Goal: Navigation & Orientation: Find specific page/section

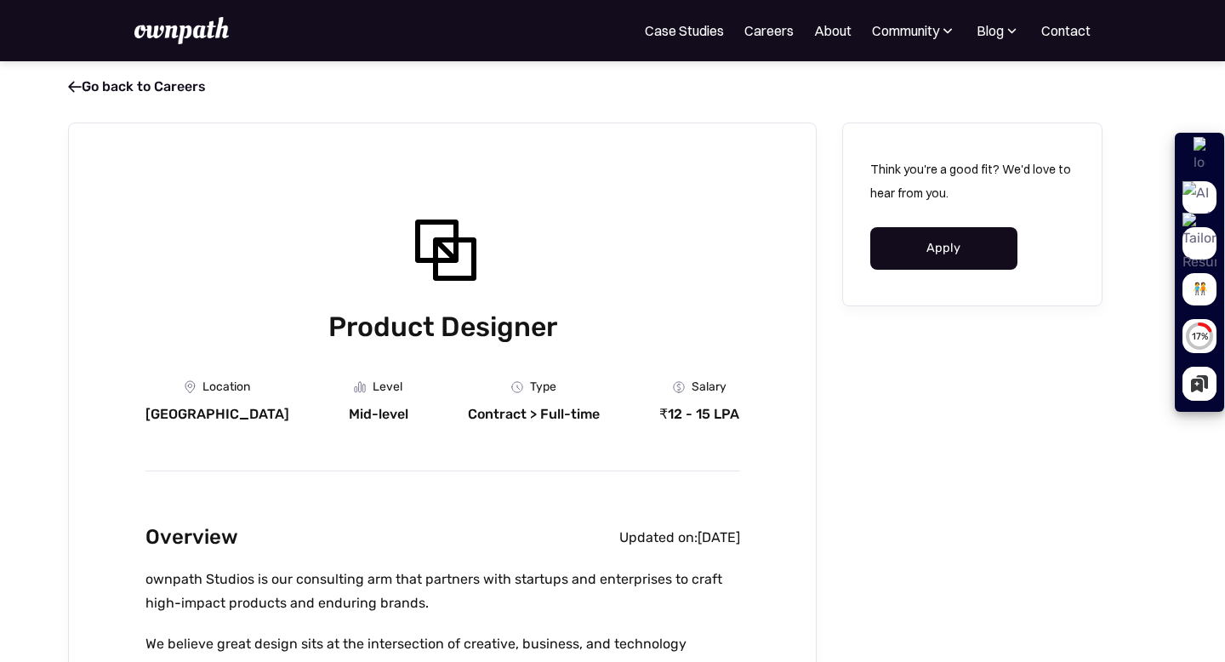
click at [193, 32] on img at bounding box center [181, 30] width 94 height 27
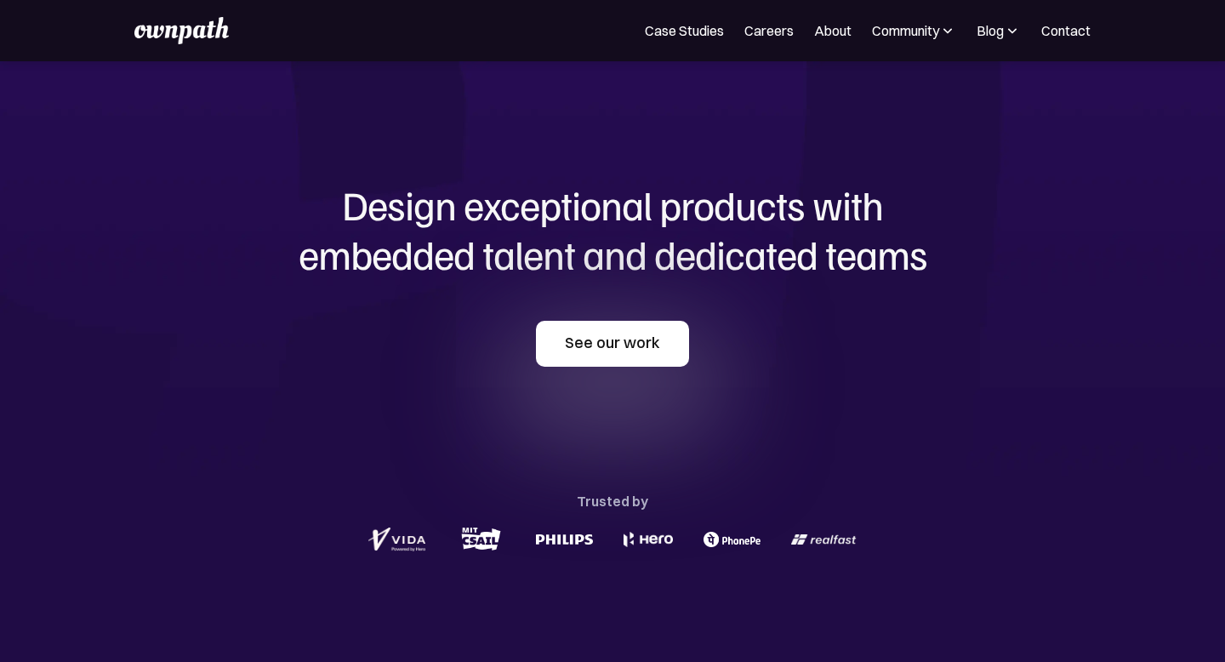
click at [595, 348] on link "See our work" at bounding box center [612, 344] width 153 height 46
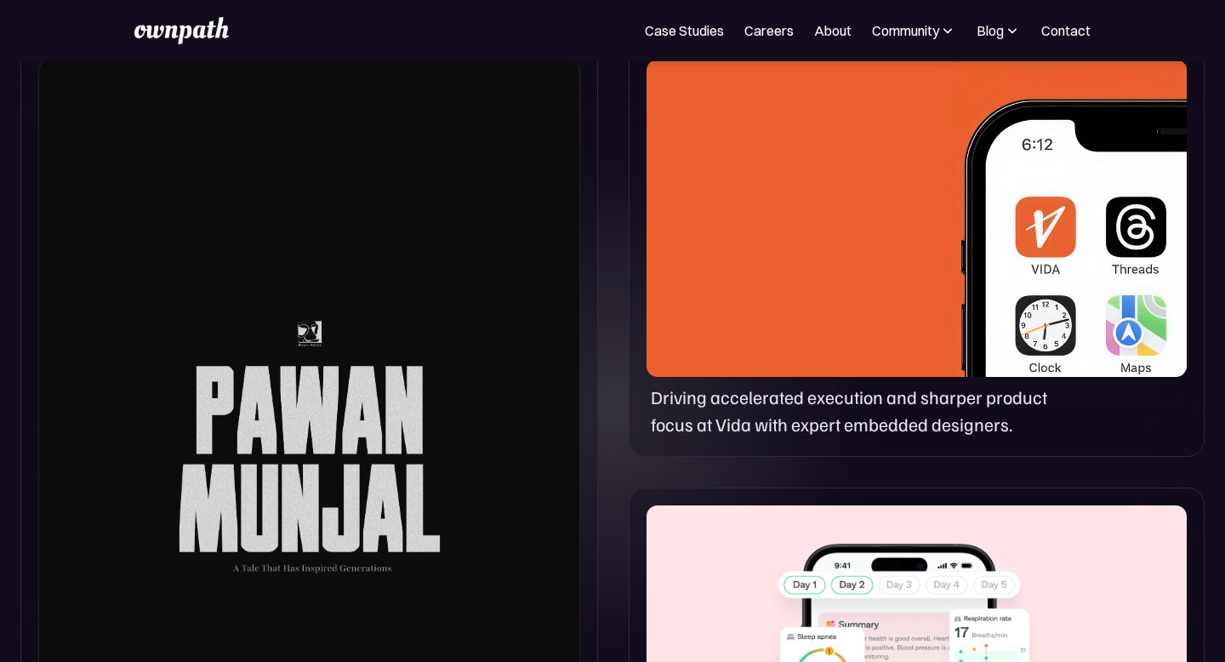
scroll to position [875, 0]
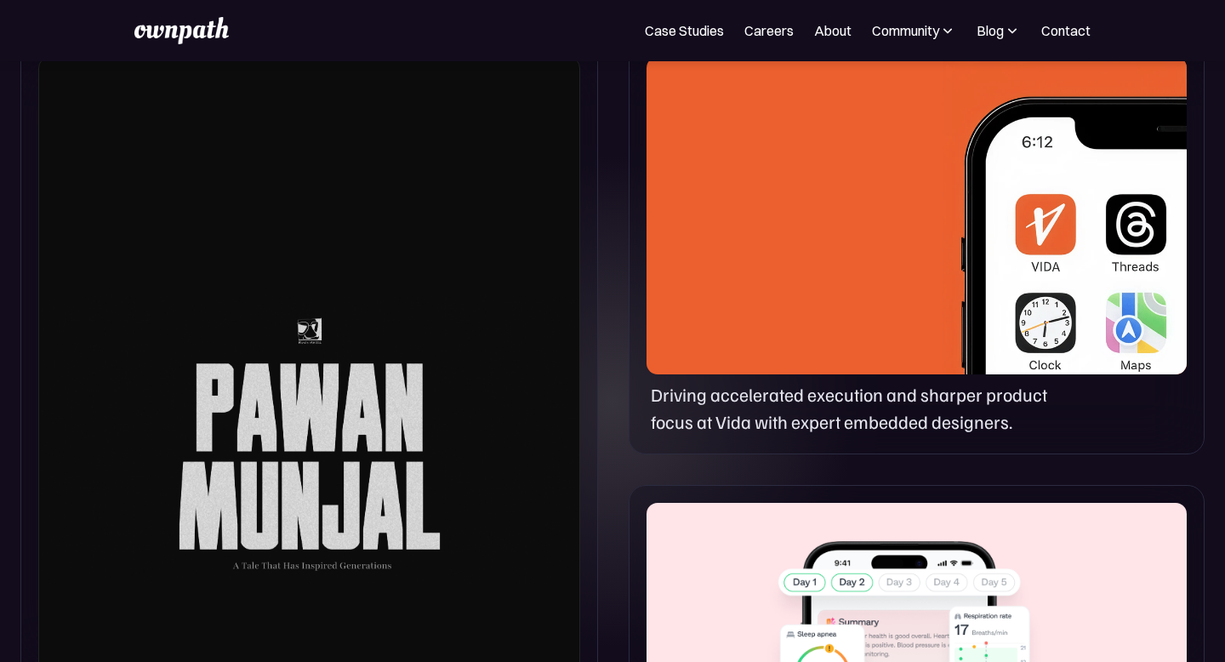
click at [308, 321] on div at bounding box center [309, 439] width 542 height 765
click at [865, 352] on div at bounding box center [916, 215] width 540 height 317
click at [811, 646] on div at bounding box center [916, 661] width 540 height 317
